Goal: Transaction & Acquisition: Purchase product/service

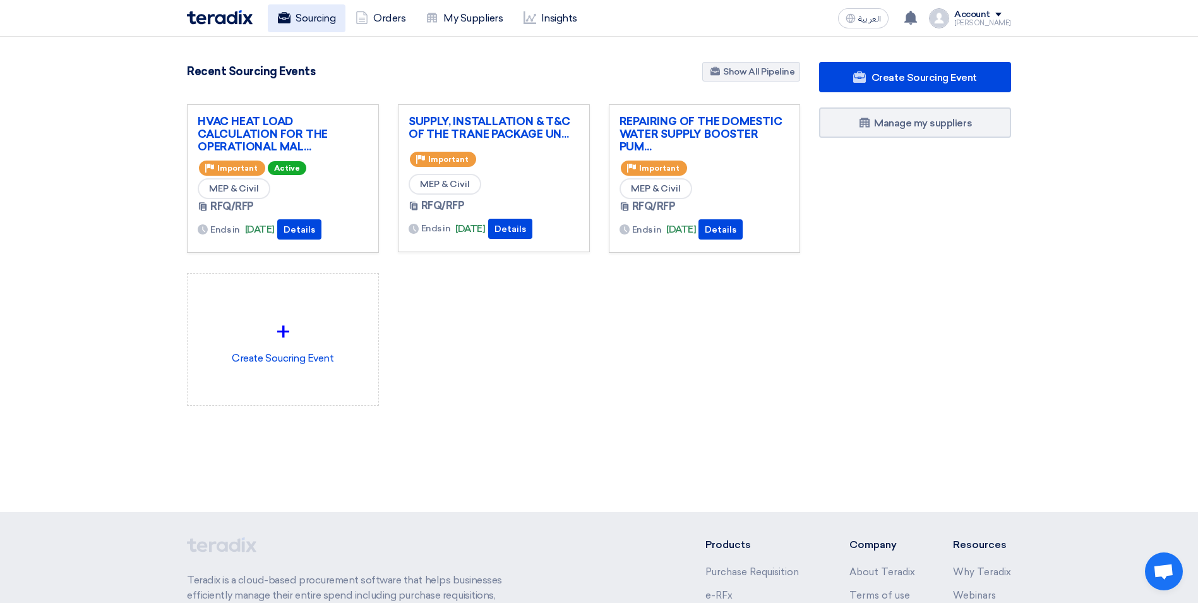
click at [308, 17] on link "Sourcing" at bounding box center [307, 18] width 78 height 28
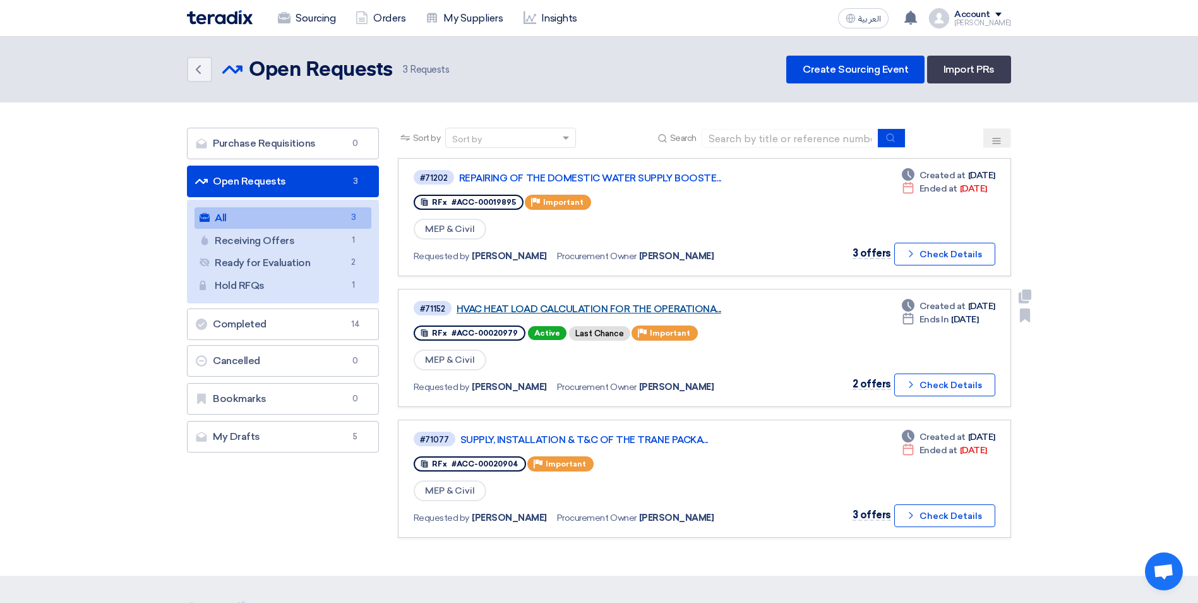
click at [488, 312] on link "HVAC HEAT LOAD CALCULATION FOR THE OPERATIONA..." at bounding box center [615, 308] width 316 height 11
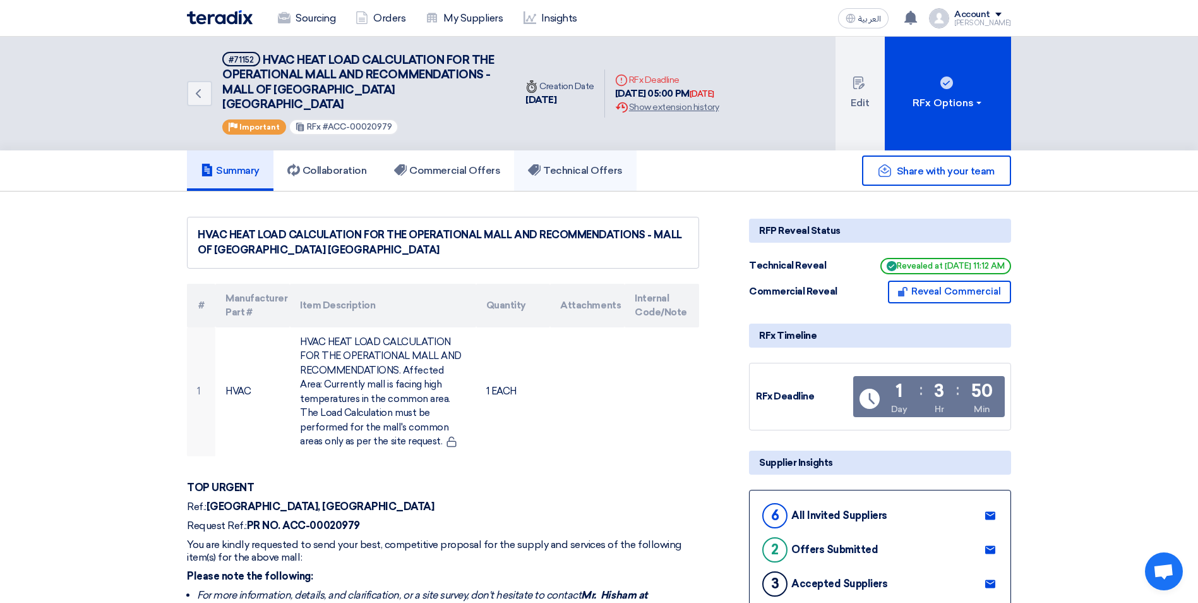
click at [592, 164] on h5 "Technical Offers" at bounding box center [575, 170] width 94 height 13
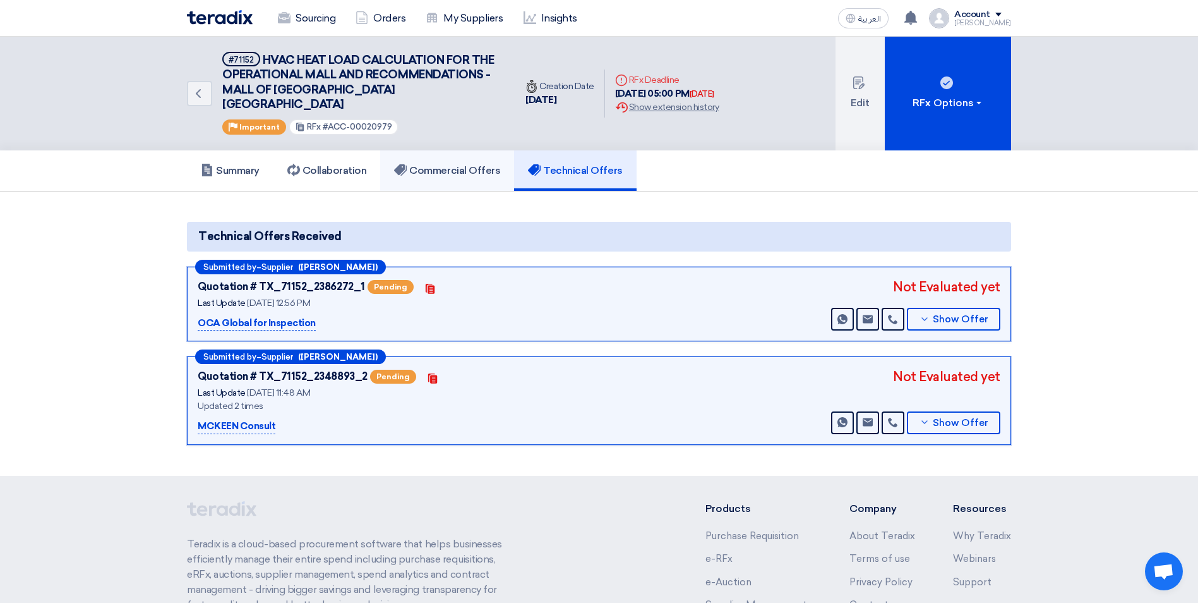
click at [430, 164] on h5 "Commercial Offers" at bounding box center [447, 170] width 106 height 13
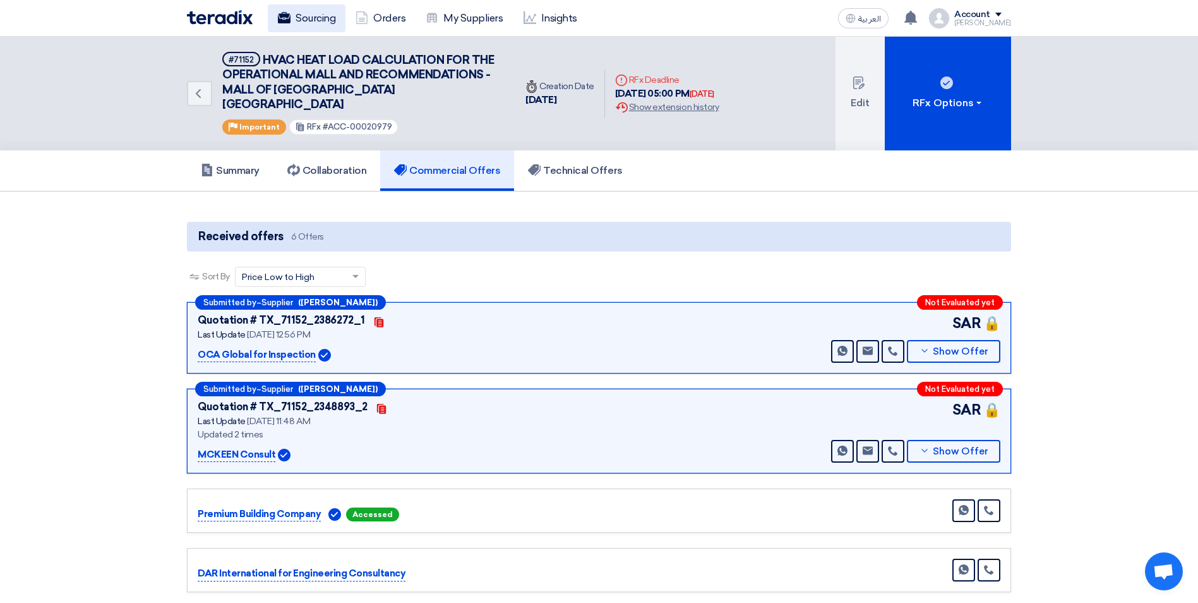
click at [301, 23] on link "Sourcing" at bounding box center [307, 18] width 78 height 28
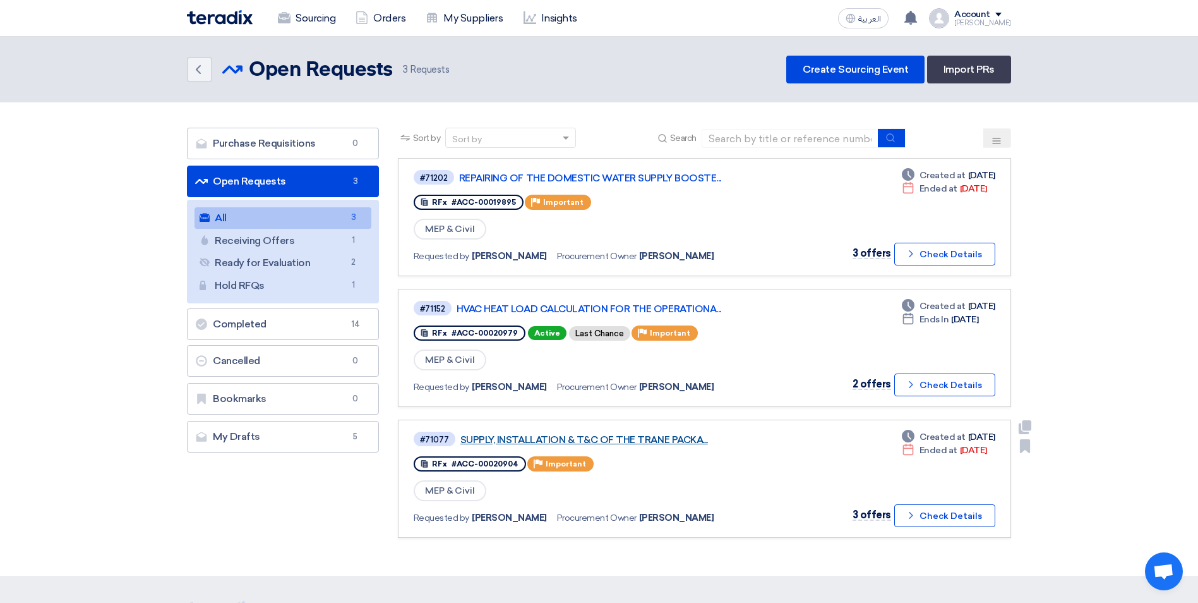
click at [639, 442] on link "SUPPLY, INSTALLATION & T&C OF THE TRANE PACKA..." at bounding box center [618, 439] width 316 height 11
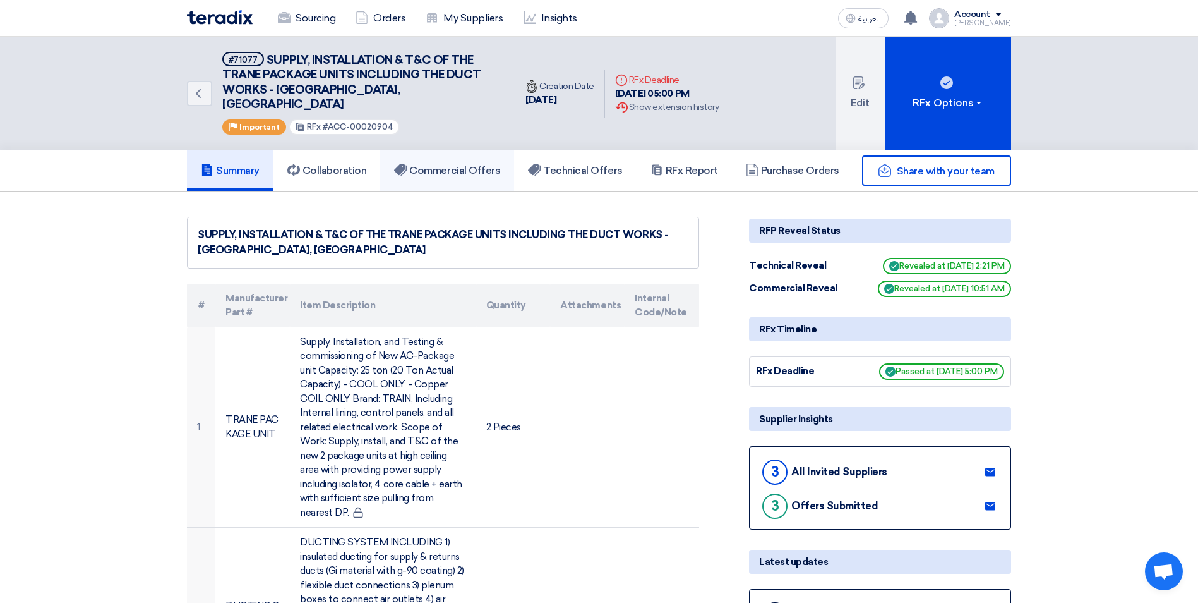
click at [450, 164] on h5 "Commercial Offers" at bounding box center [447, 170] width 106 height 13
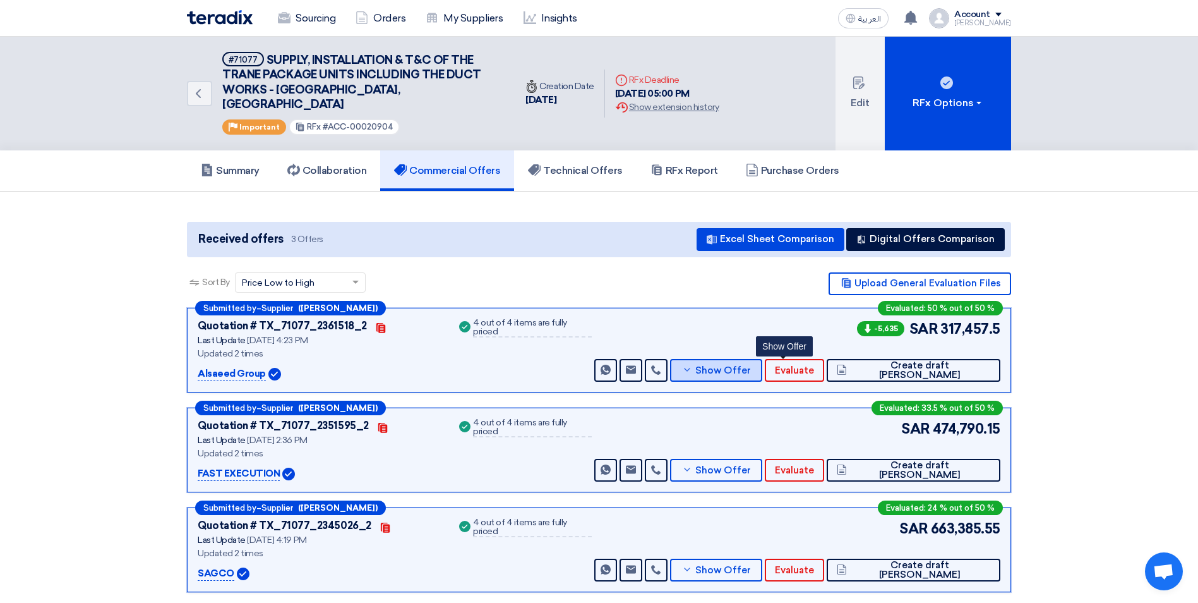
click at [751, 366] on span "Show Offer" at bounding box center [723, 370] width 56 height 9
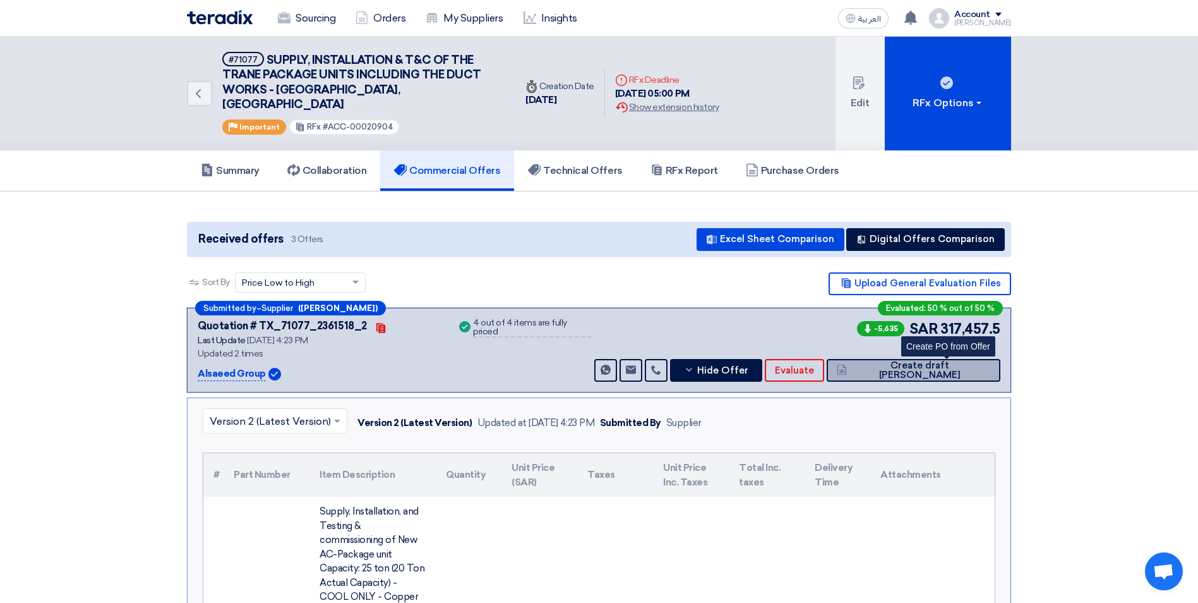
click at [965, 361] on button "Create draft [PERSON_NAME]" at bounding box center [914, 370] width 174 height 23
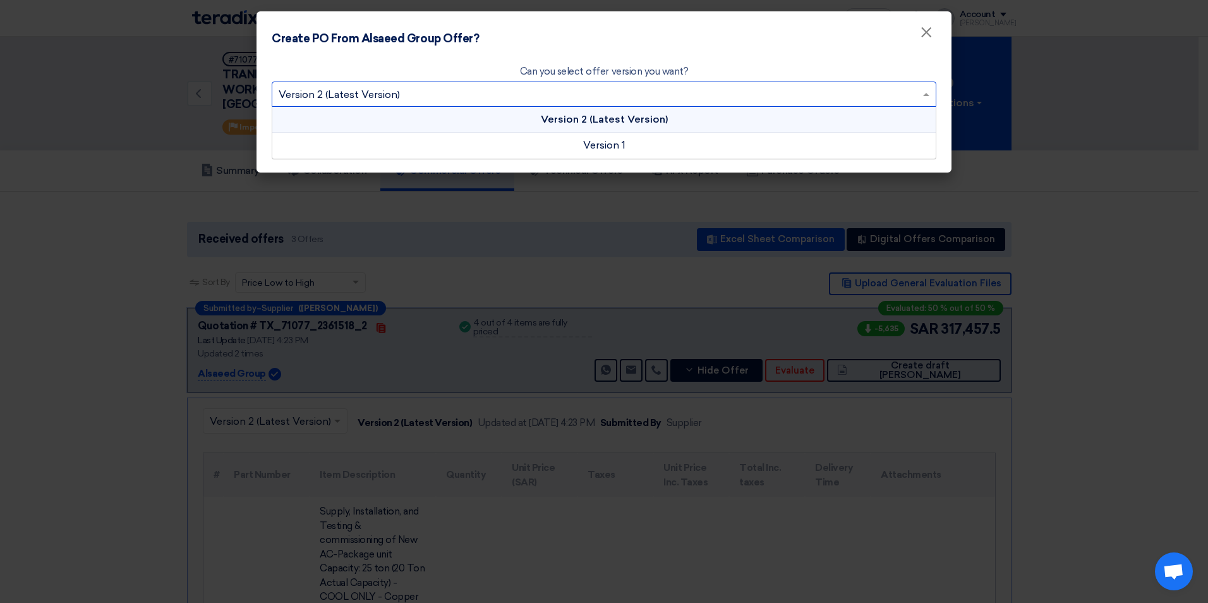
click at [493, 102] on input "text" at bounding box center [598, 95] width 638 height 21
click at [498, 114] on div "Version 2 (Latest Version)" at bounding box center [603, 120] width 663 height 26
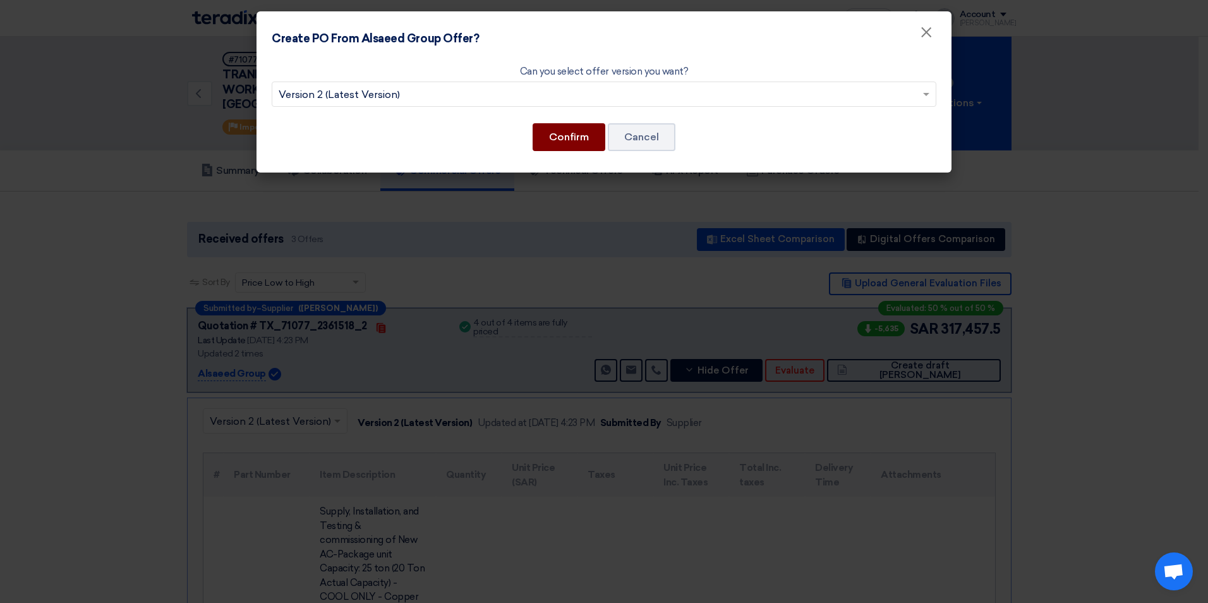
click at [575, 140] on button "Confirm" at bounding box center [568, 137] width 73 height 28
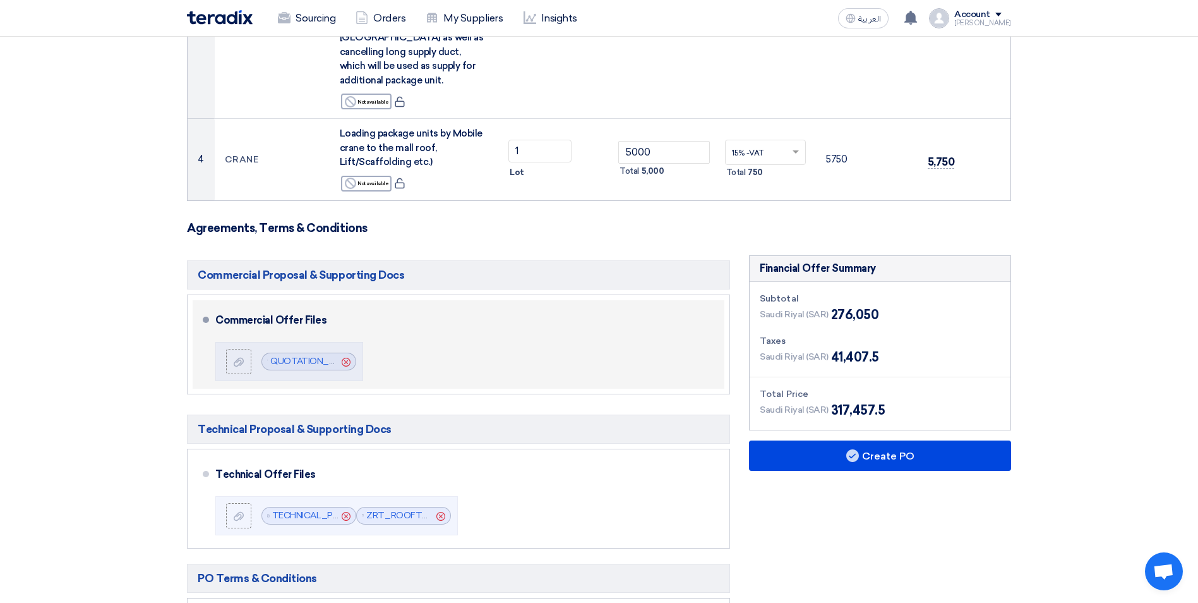
scroll to position [947, 0]
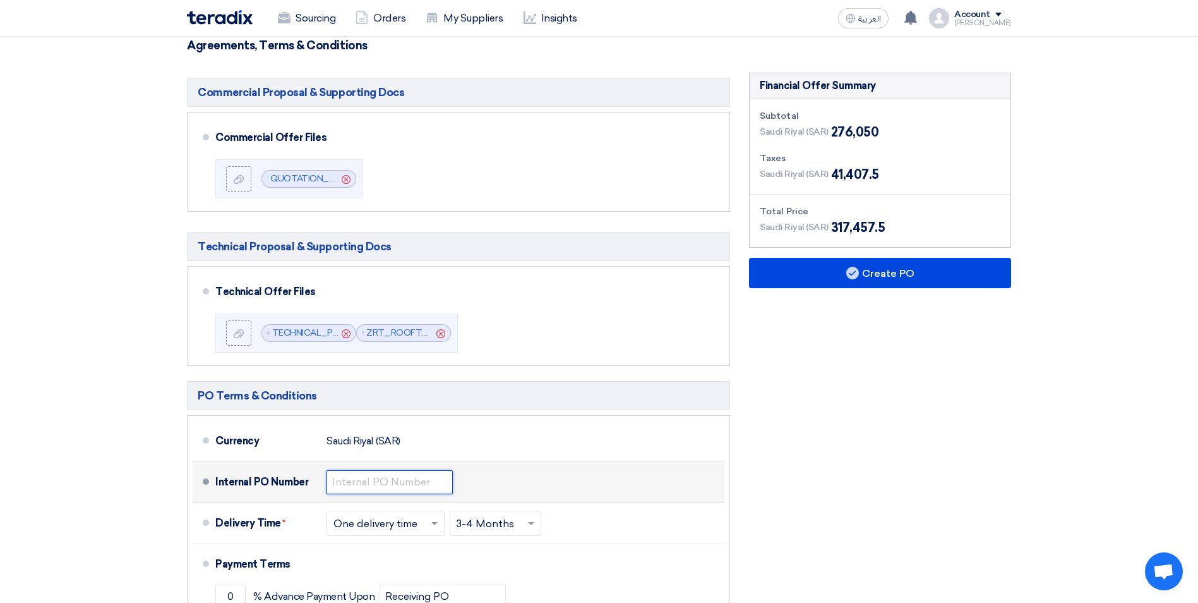
click at [412, 471] on input "text" at bounding box center [390, 482] width 126 height 24
type input "g"
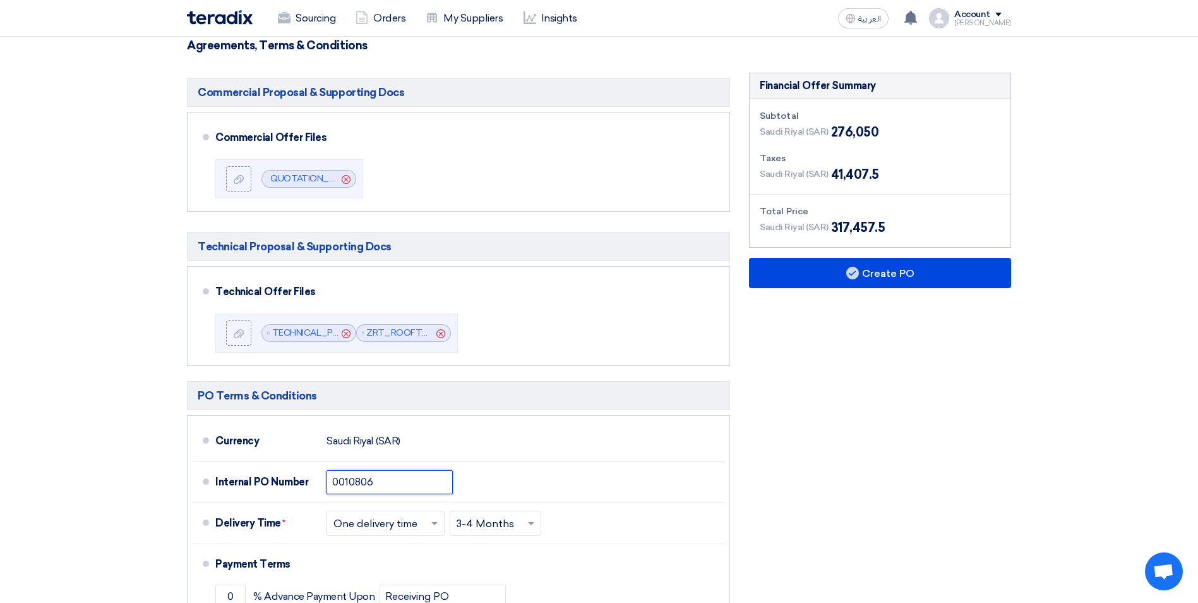
type input "0010806"
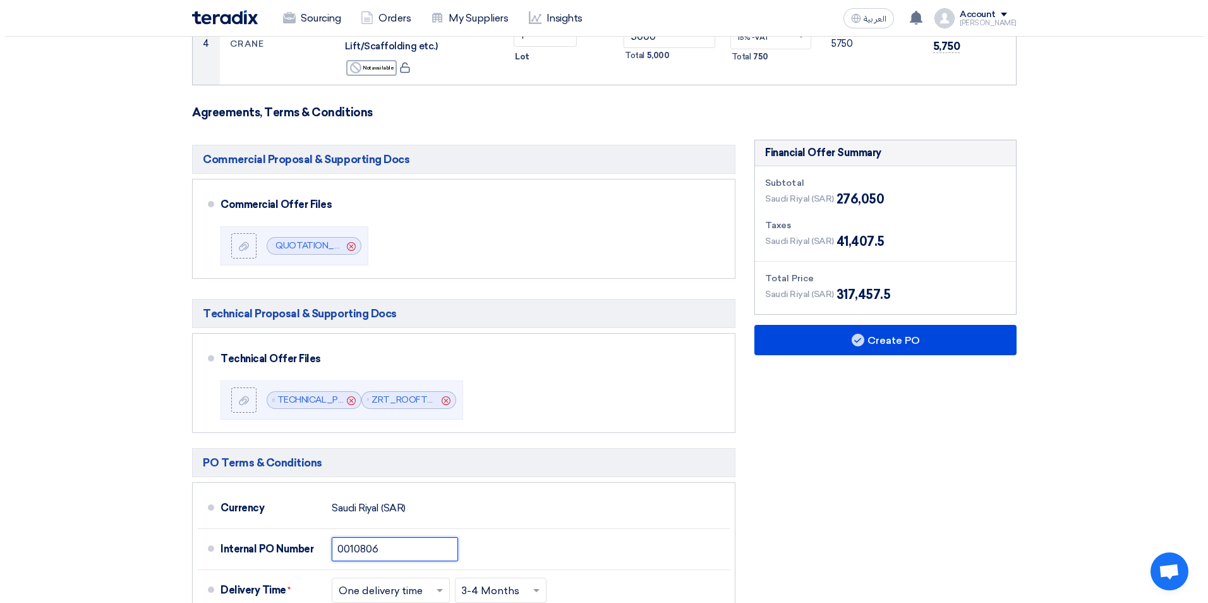
scroll to position [758, 0]
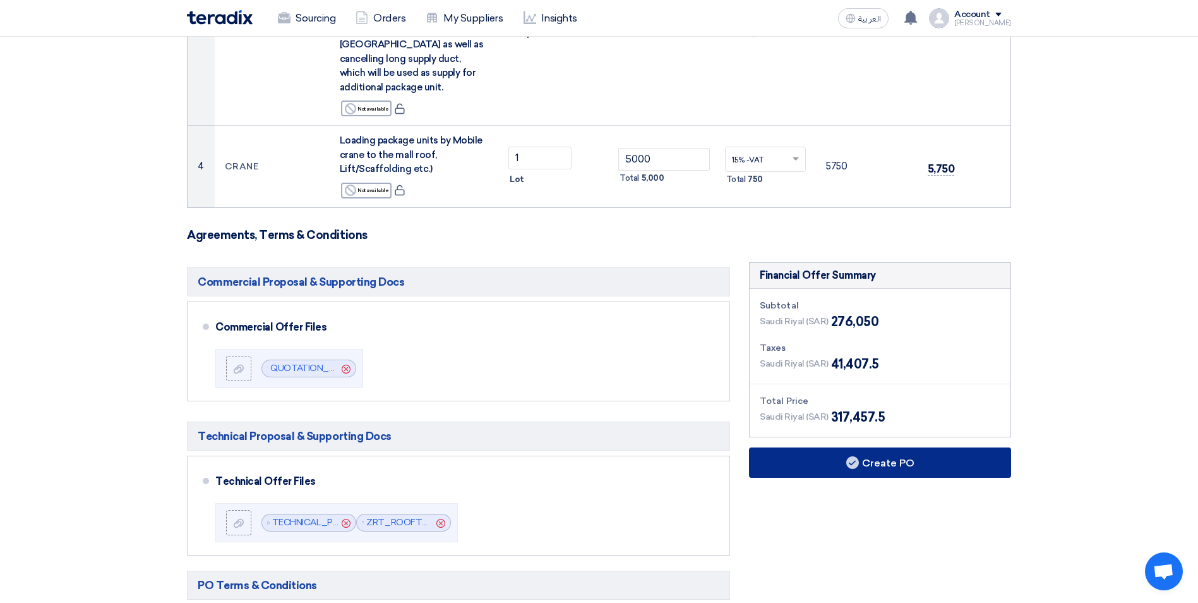
click at [886, 455] on button "Create PO" at bounding box center [880, 462] width 262 height 30
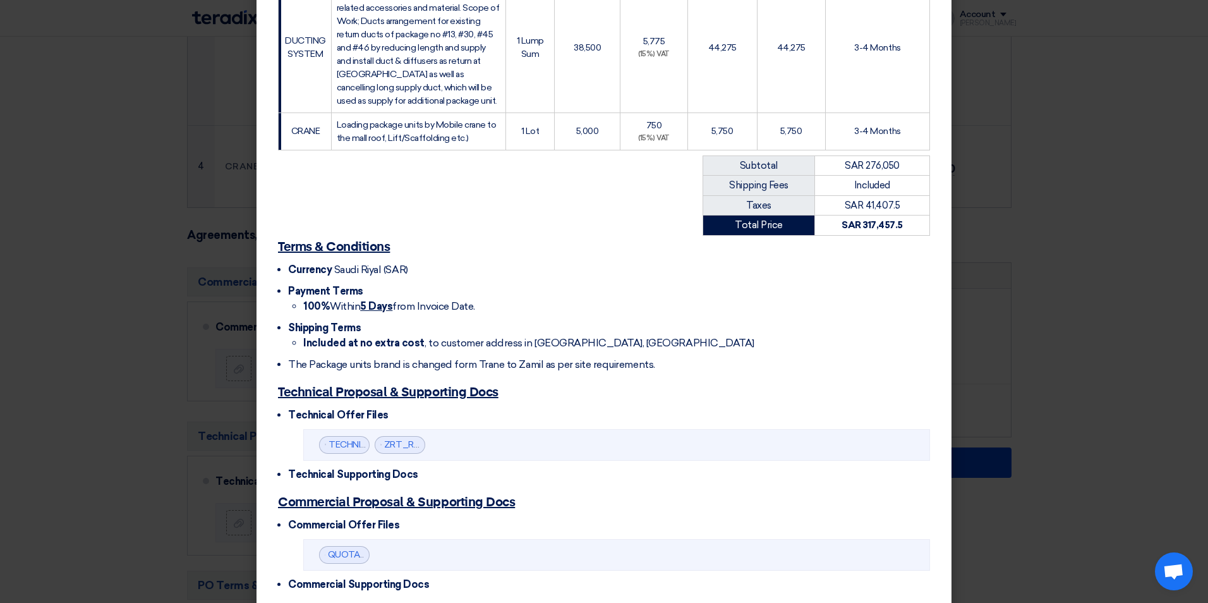
scroll to position [705, 0]
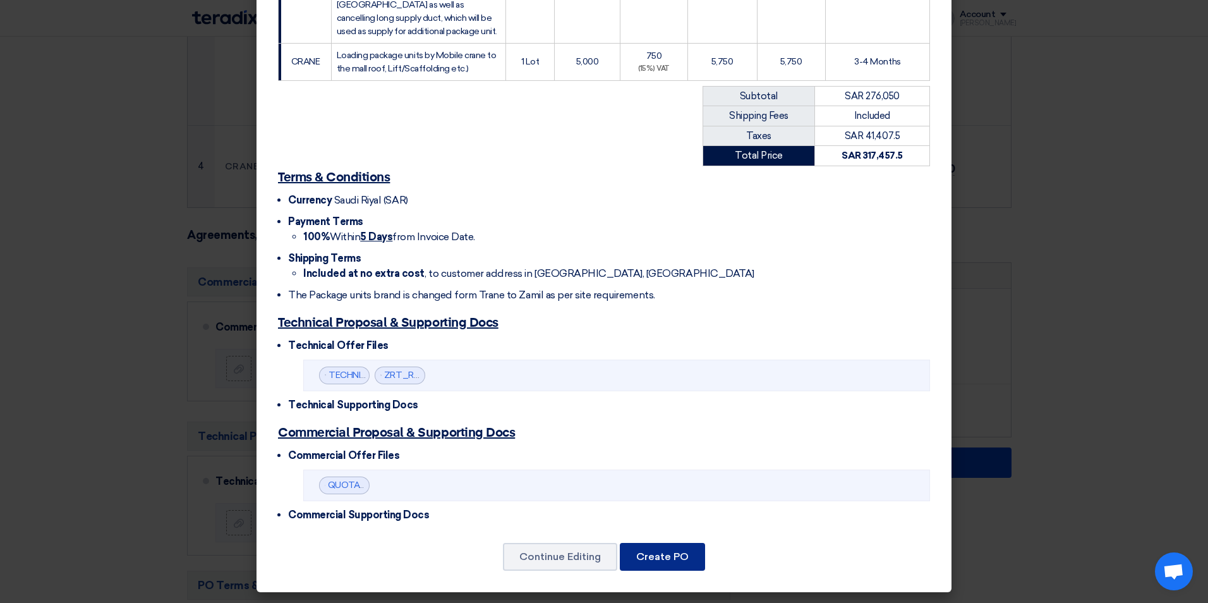
click at [659, 545] on button "Create PO" at bounding box center [662, 557] width 85 height 28
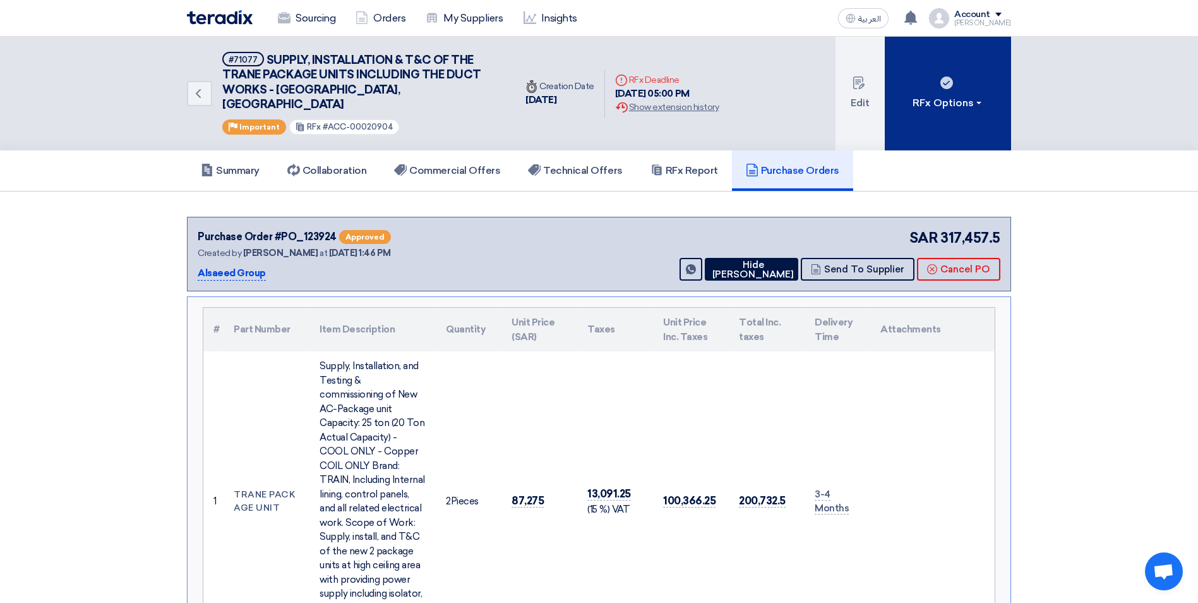
click at [966, 100] on div "RFx Options" at bounding box center [948, 102] width 71 height 15
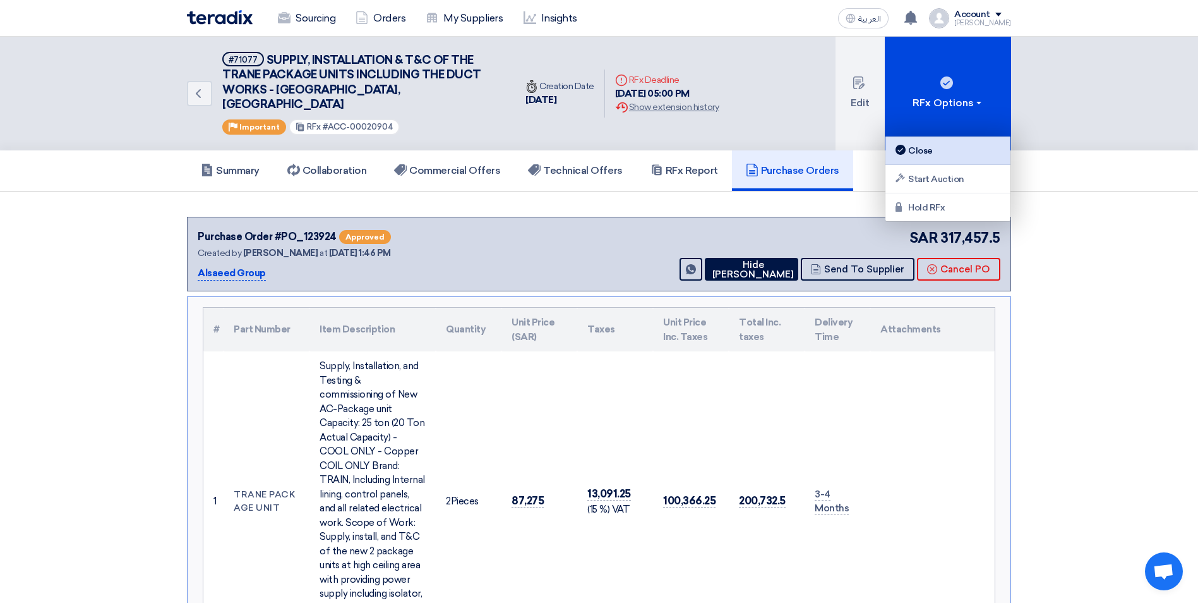
click at [944, 145] on div "Close" at bounding box center [948, 150] width 110 height 15
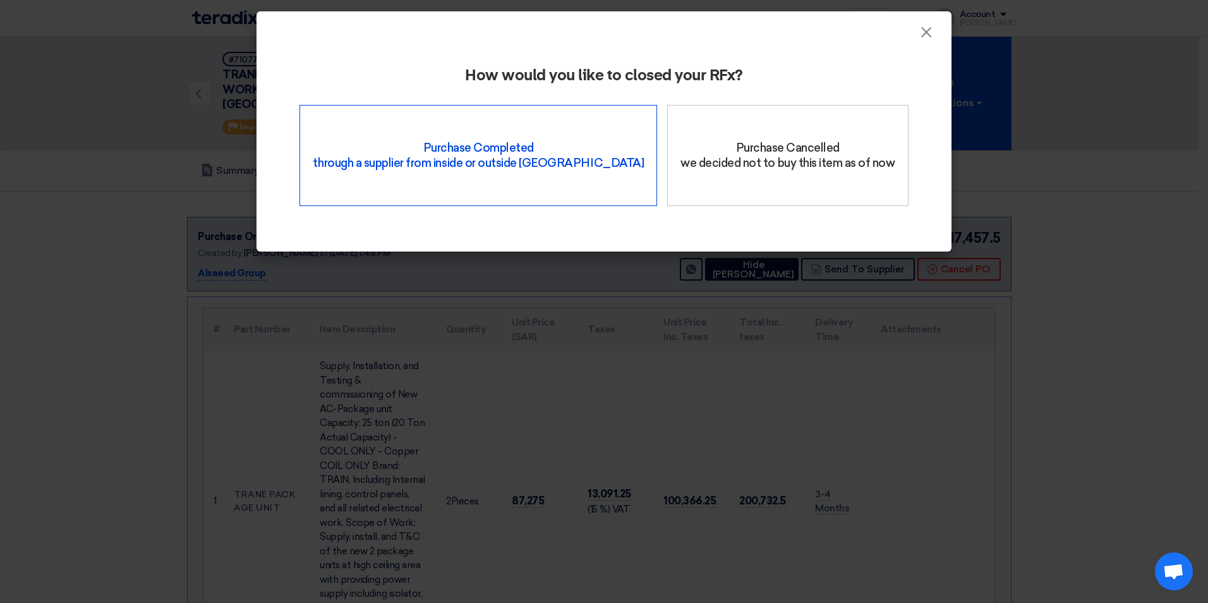
click at [562, 157] on div "Purchase Completed through a supplier from inside or outside Teradix" at bounding box center [478, 155] width 358 height 101
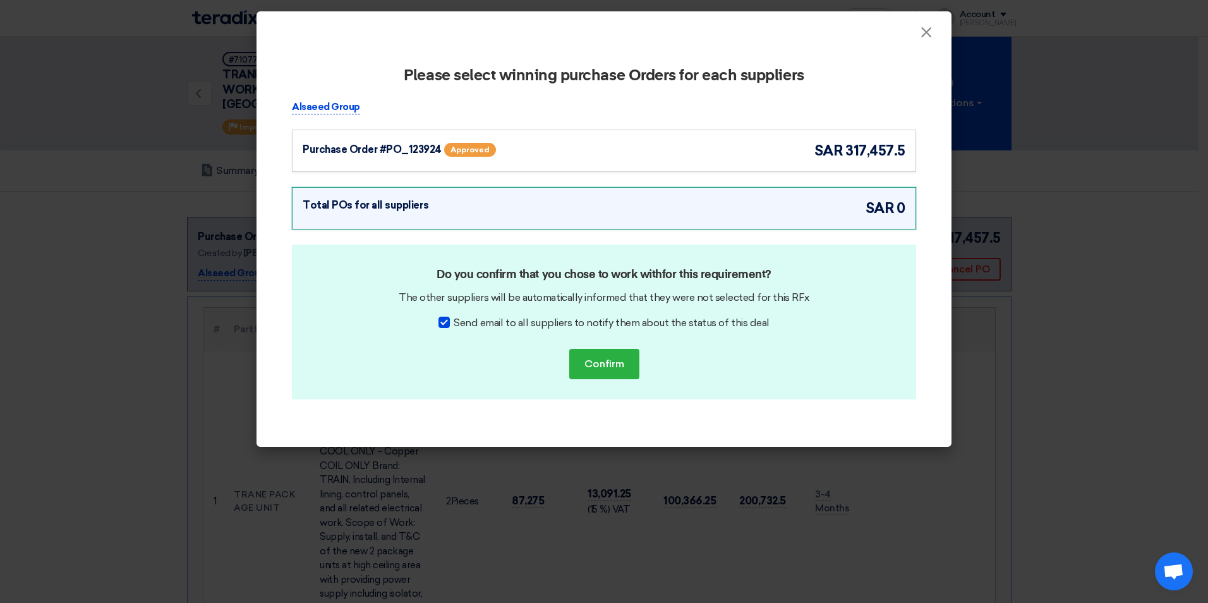
click at [584, 159] on div "Purchase Order #PO_123924 Approved sar 317,457.5" at bounding box center [604, 150] width 603 height 21
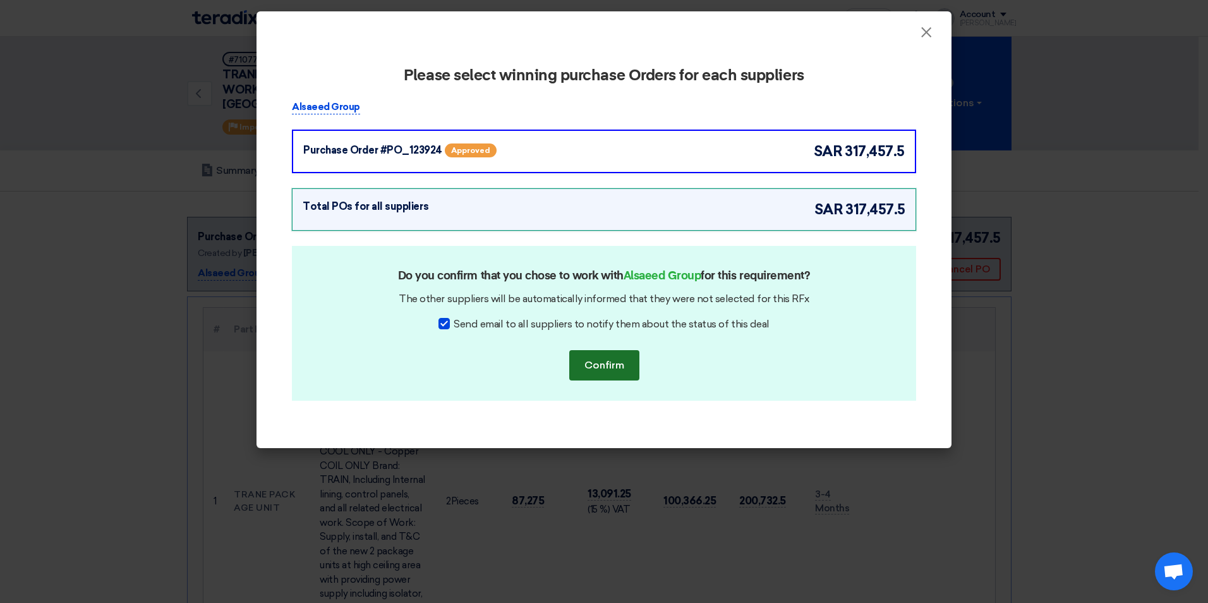
click at [587, 365] on button "Confirm" at bounding box center [604, 365] width 70 height 30
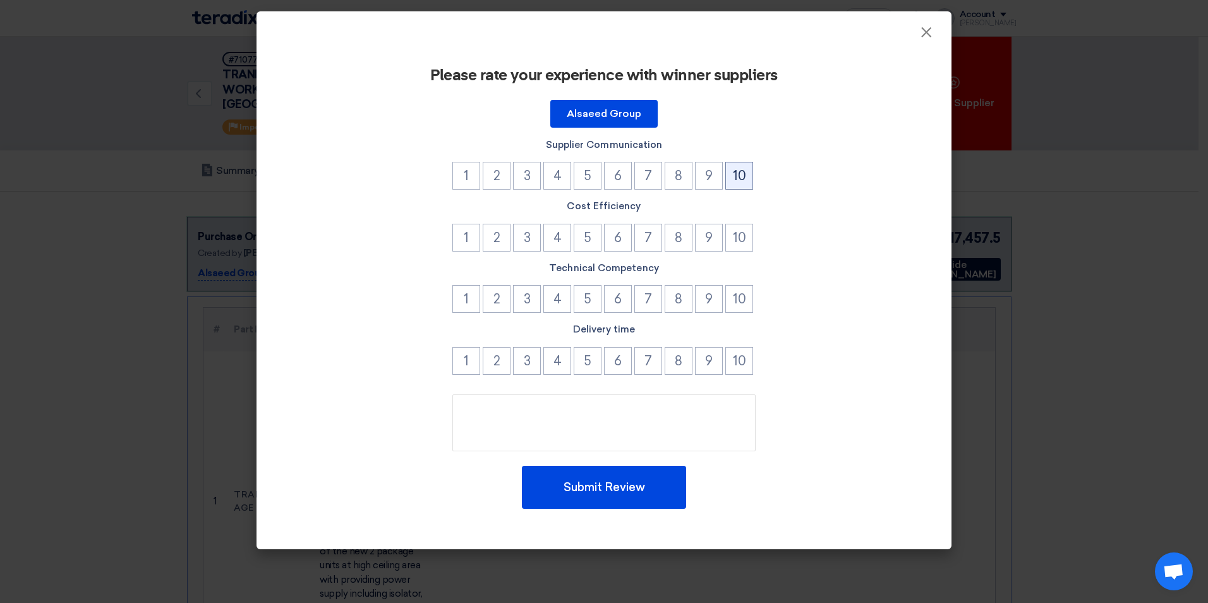
click at [738, 177] on button "10" at bounding box center [739, 176] width 28 height 28
click at [738, 241] on button "10" at bounding box center [739, 238] width 28 height 28
click at [731, 303] on button "10" at bounding box center [739, 299] width 28 height 28
click at [713, 359] on button "9" at bounding box center [709, 361] width 28 height 28
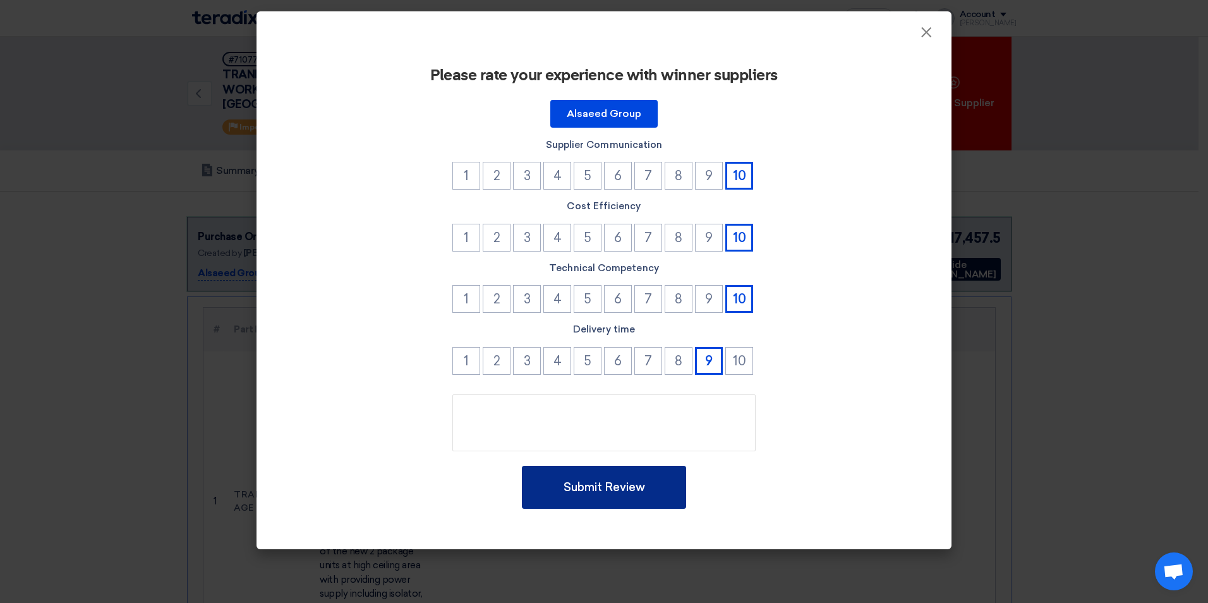
click at [663, 489] on button "Submit Review" at bounding box center [604, 487] width 164 height 43
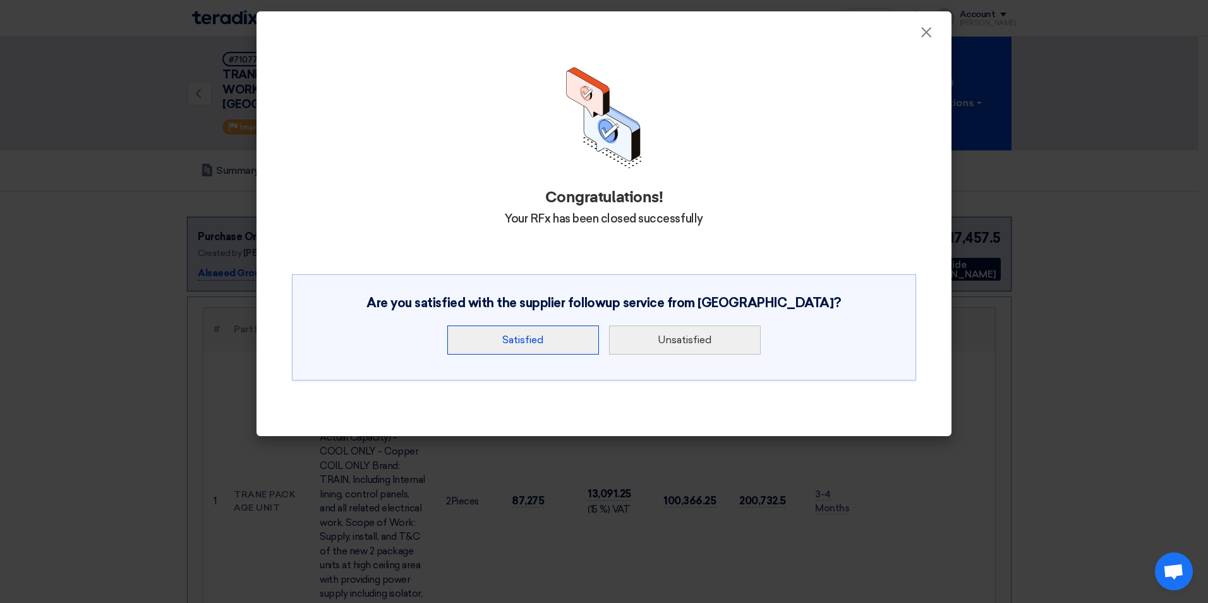
click at [529, 335] on button "Satisfied" at bounding box center [523, 339] width 152 height 29
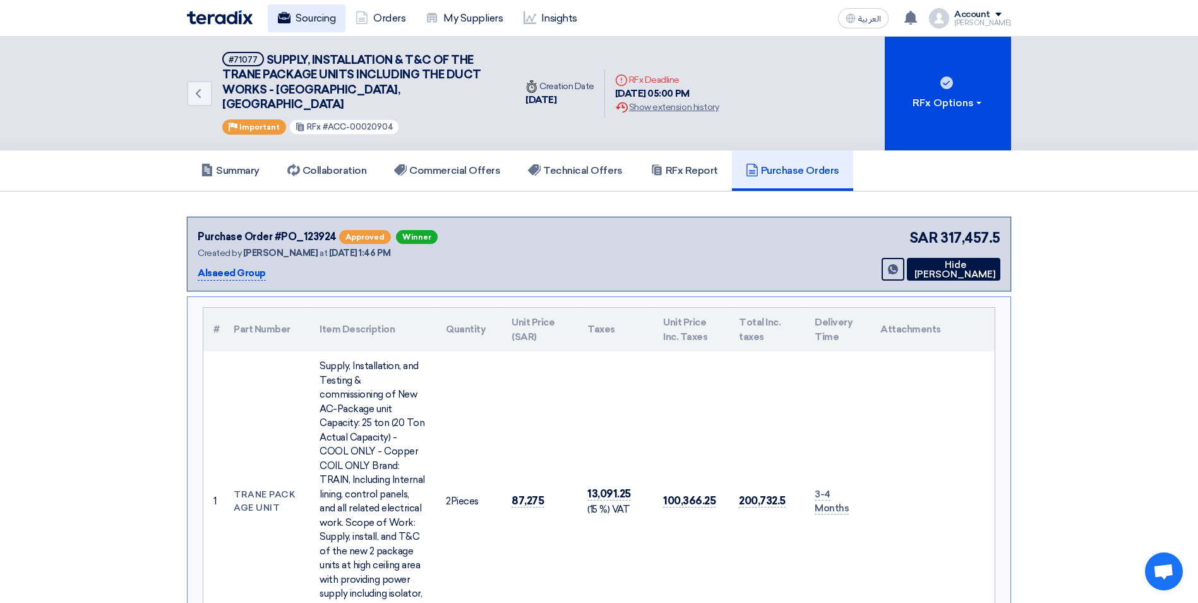
click at [313, 26] on link "Sourcing" at bounding box center [307, 18] width 78 height 28
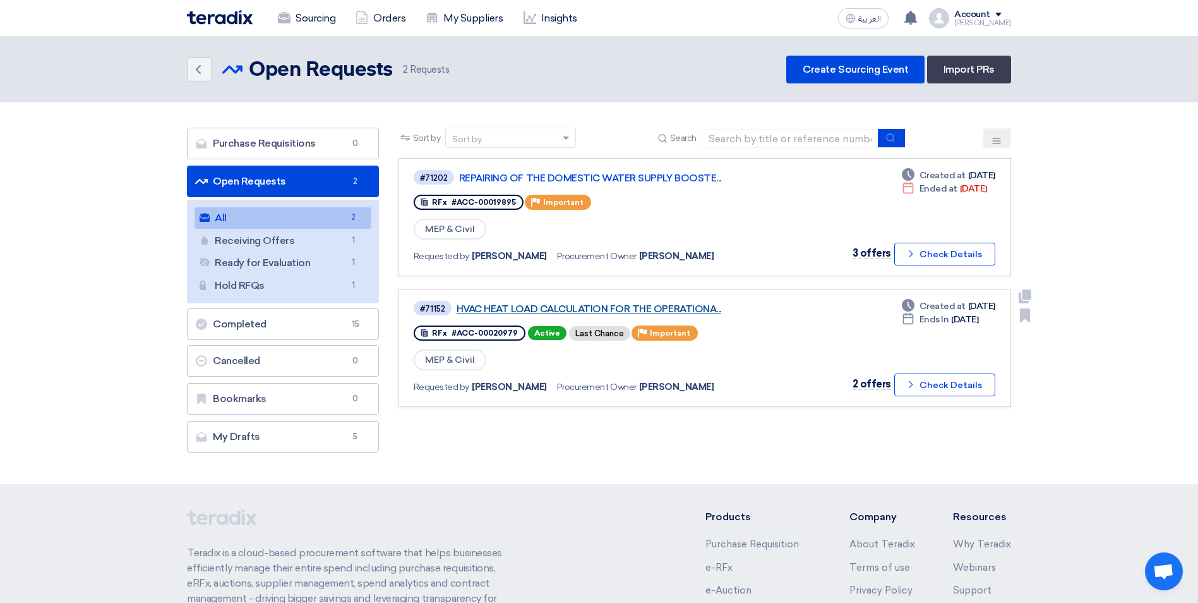
click at [685, 310] on link "HVAC HEAT LOAD CALCULATION FOR THE OPERATIONA..." at bounding box center [615, 308] width 316 height 11
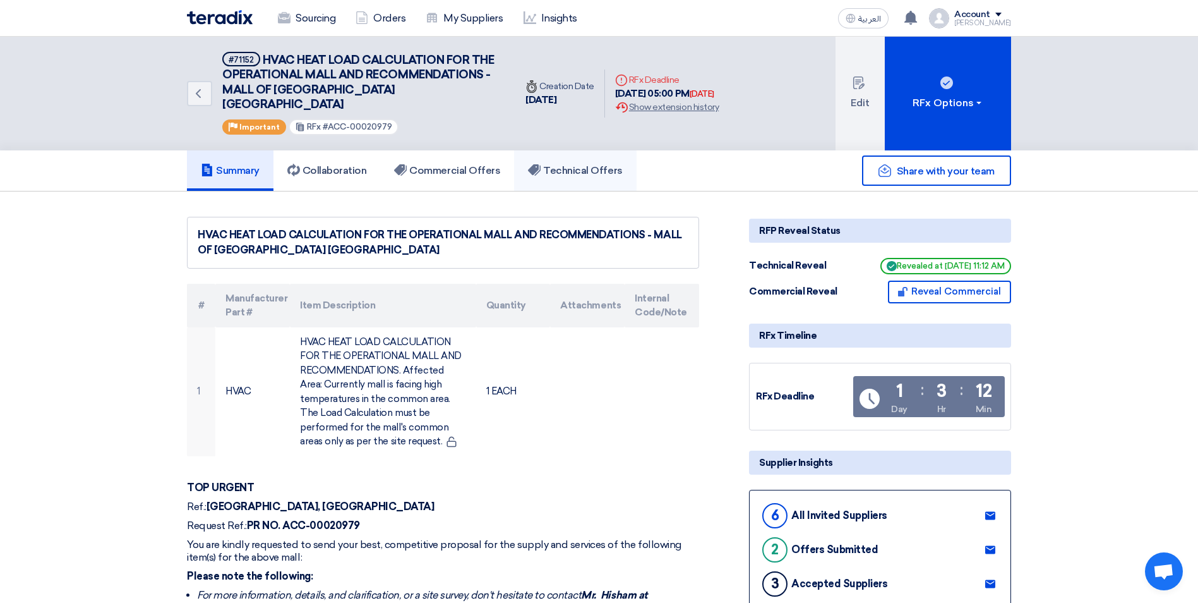
click at [589, 164] on h5 "Technical Offers" at bounding box center [575, 170] width 94 height 13
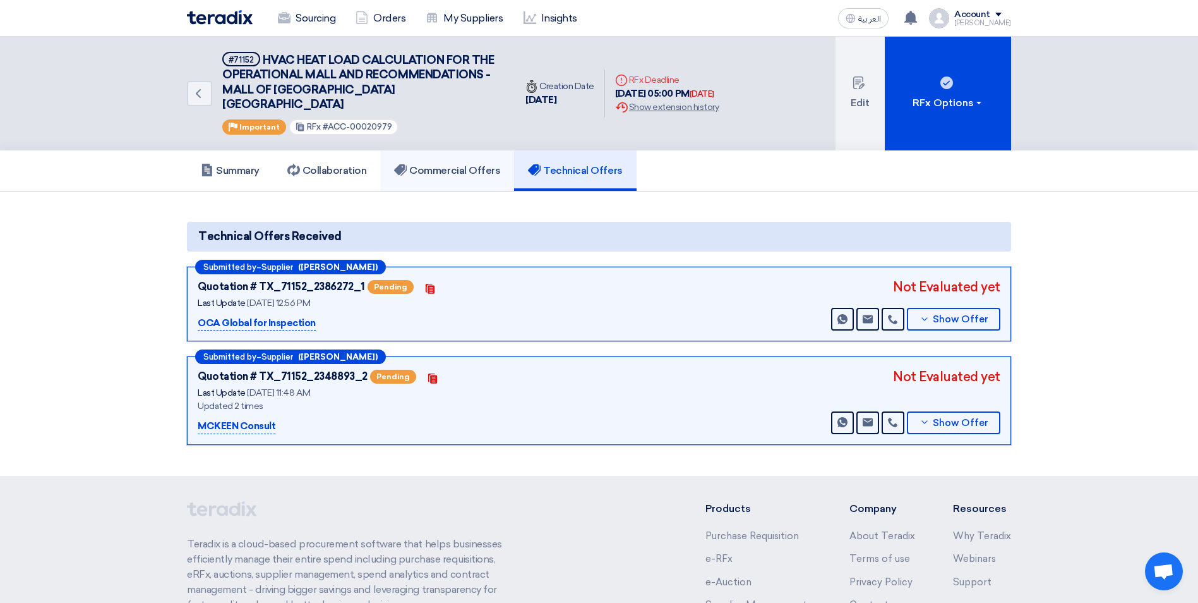
click at [485, 164] on h5 "Commercial Offers" at bounding box center [447, 170] width 106 height 13
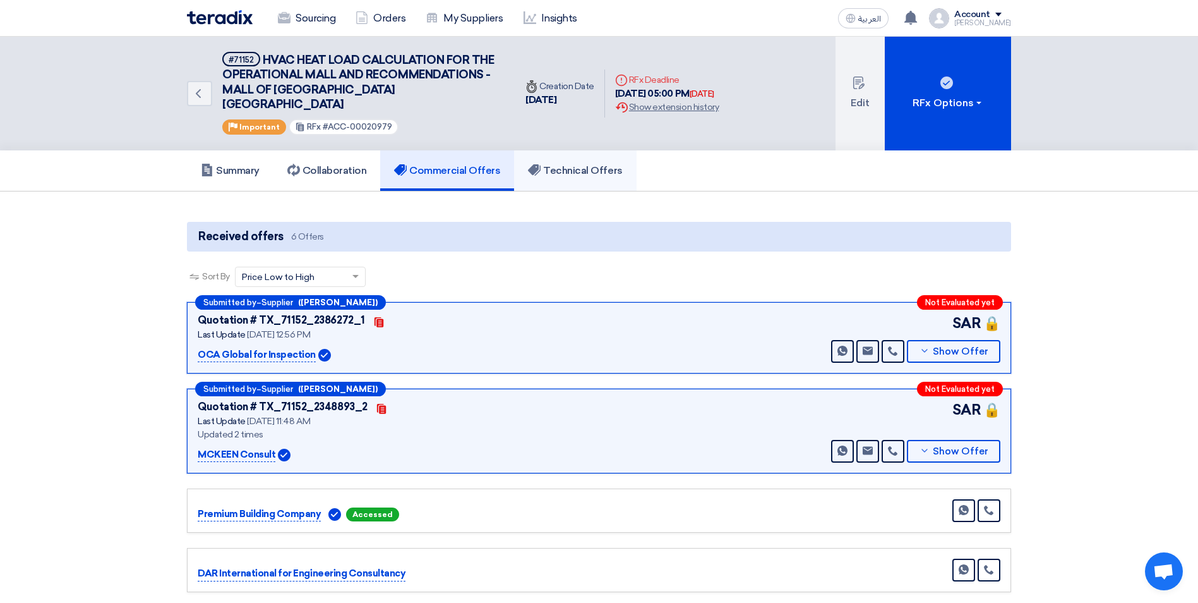
click at [590, 164] on h5 "Technical Offers" at bounding box center [575, 170] width 94 height 13
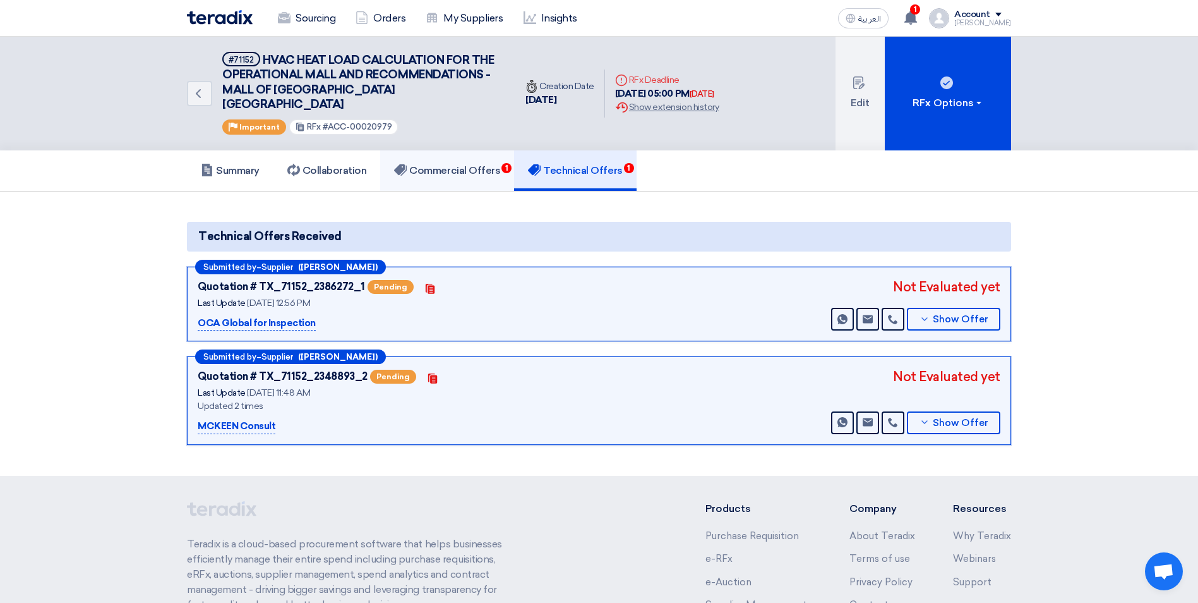
click at [468, 163] on link "Commercial Offers 1" at bounding box center [447, 170] width 134 height 40
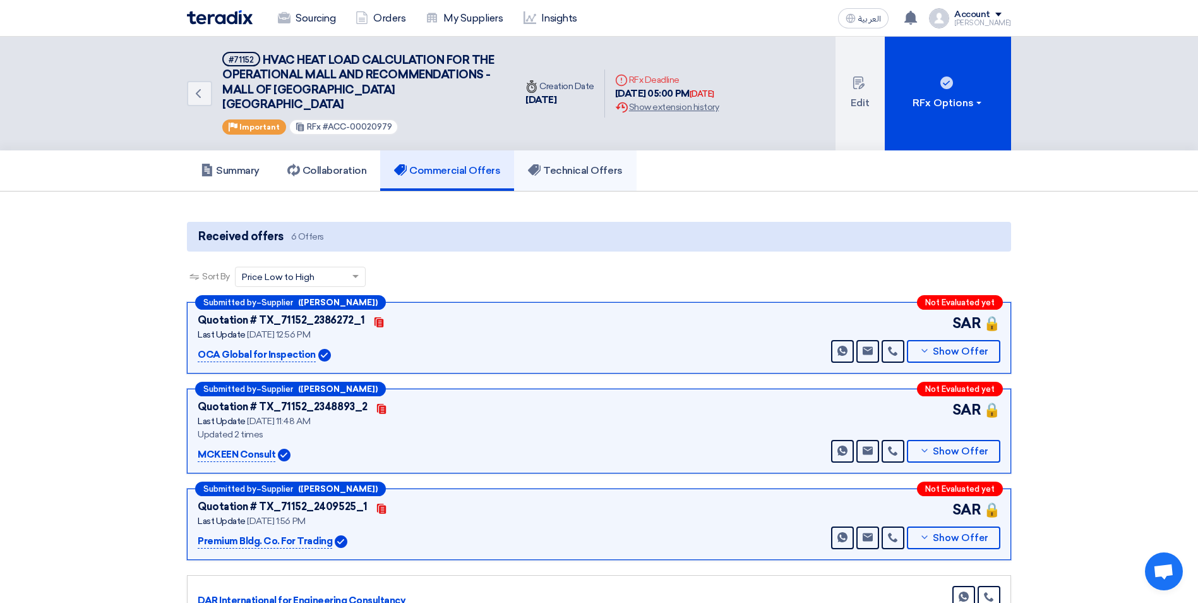
click at [611, 167] on link "Technical Offers" at bounding box center [575, 170] width 122 height 40
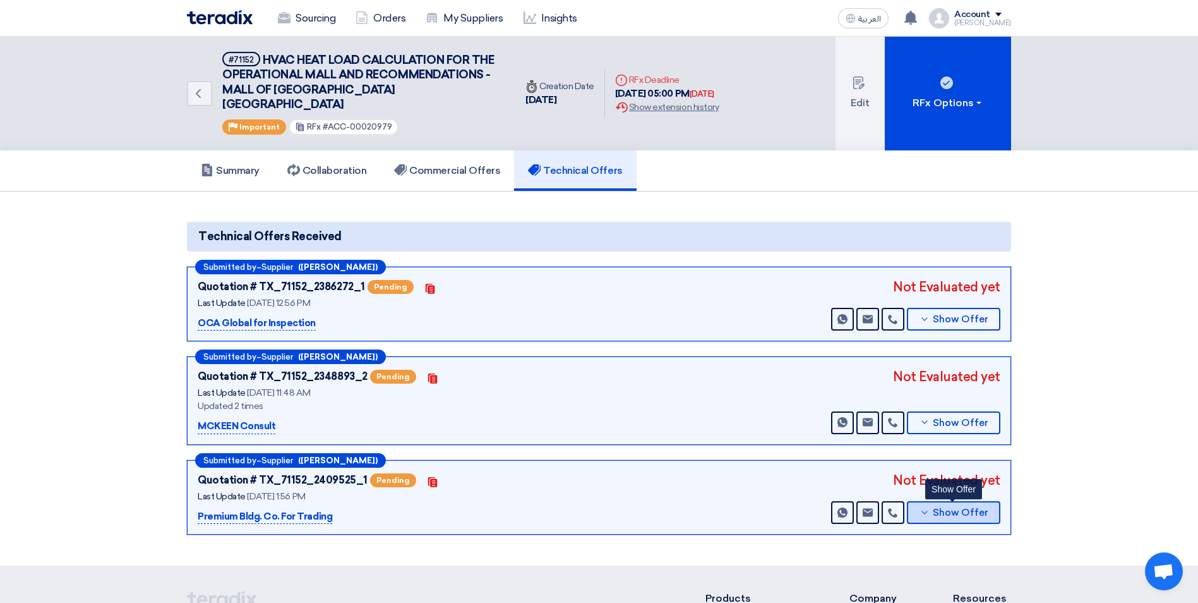
click at [920, 501] on button "Show Offer" at bounding box center [953, 512] width 93 height 23
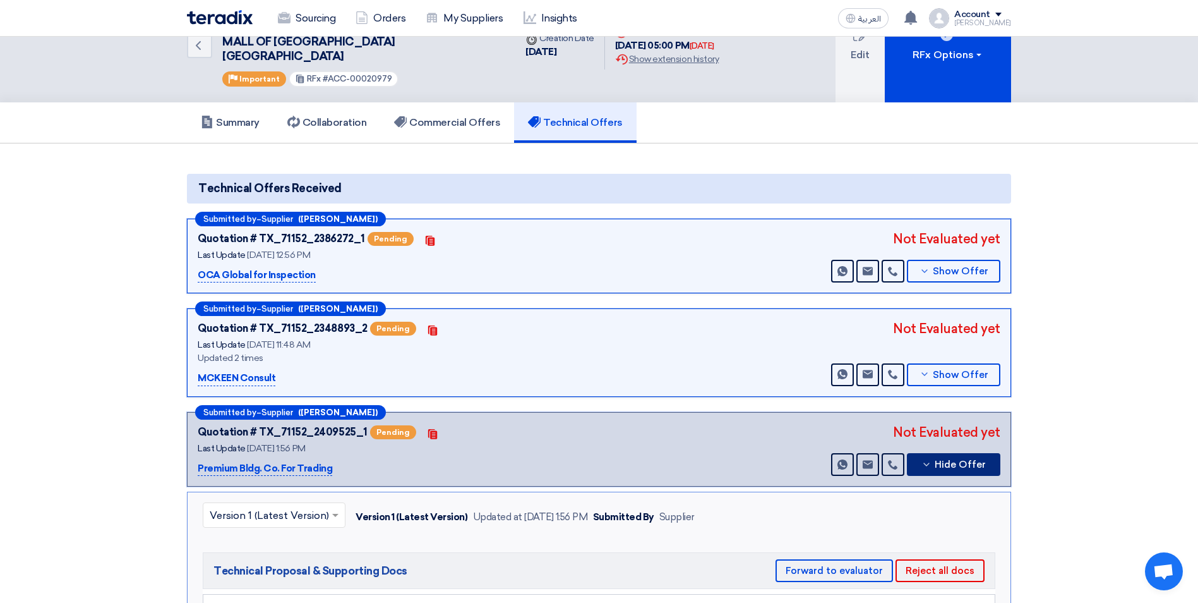
scroll to position [189, 0]
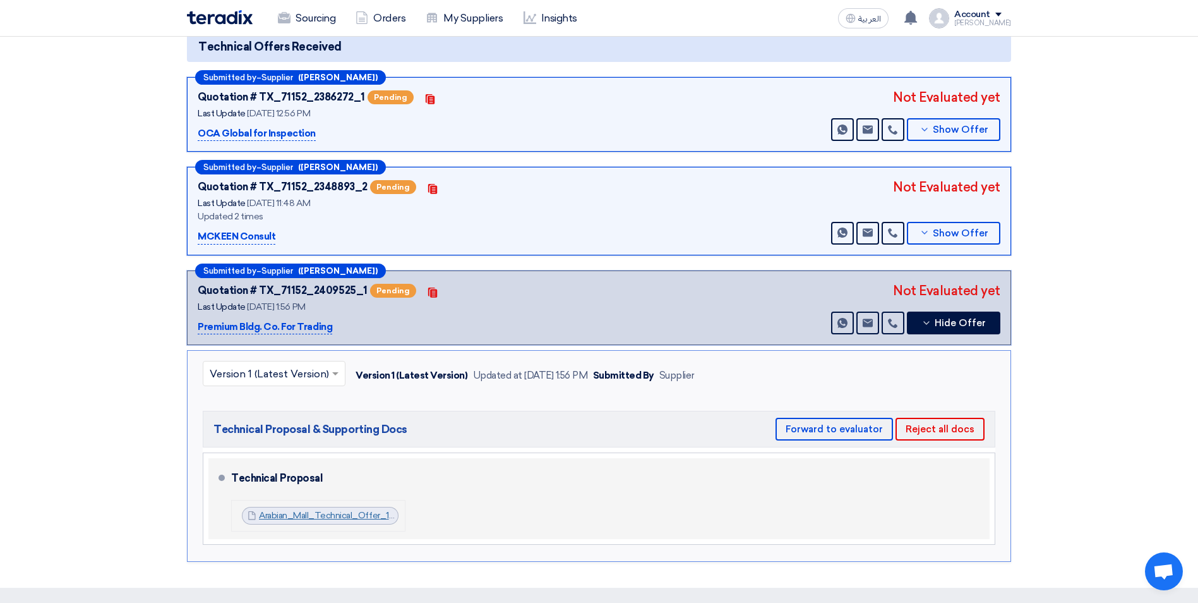
click at [346, 510] on link "Arabian_Mall_Technical_Offer_1758106225246.pdf" at bounding box center [361, 515] width 205 height 11
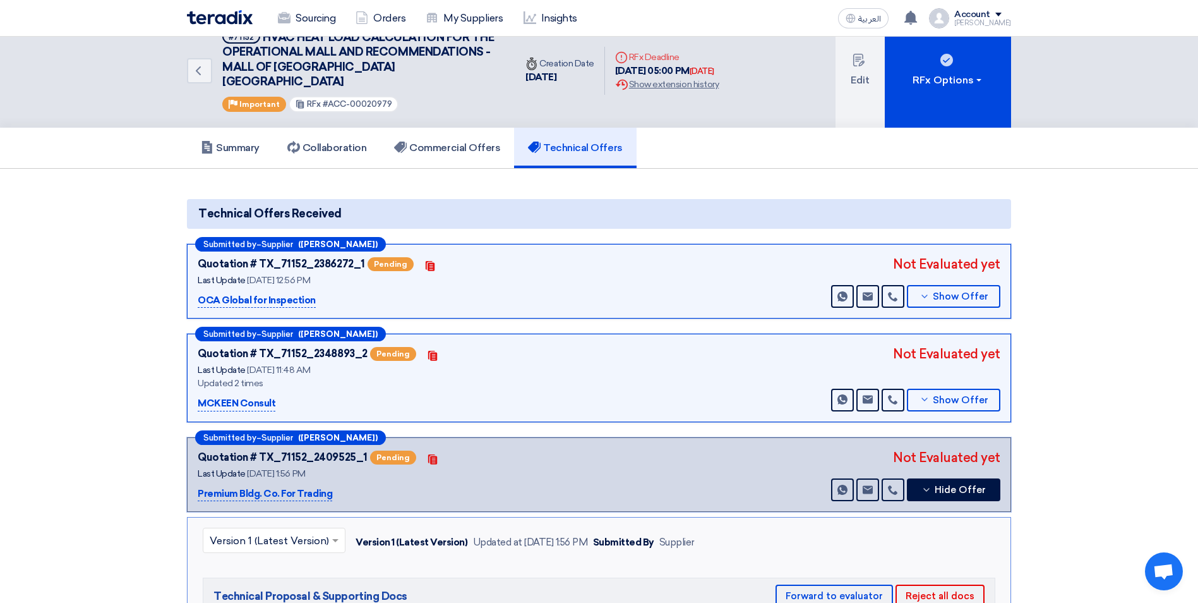
scroll to position [0, 0]
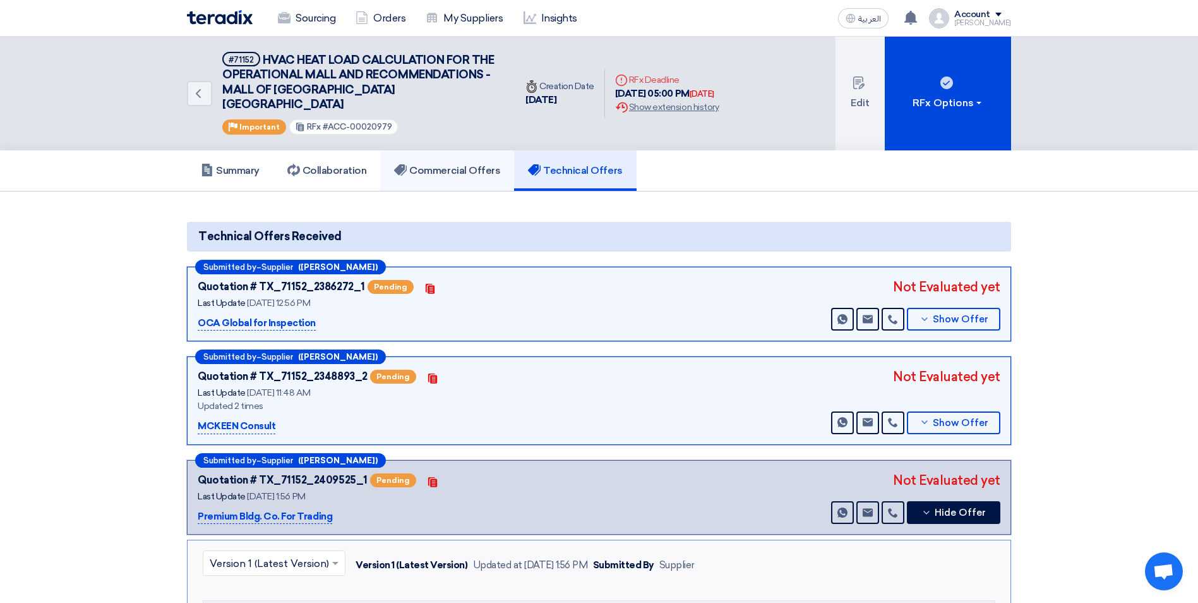
click at [476, 164] on h5 "Commercial Offers" at bounding box center [447, 170] width 106 height 13
